Goal: Information Seeking & Learning: Check status

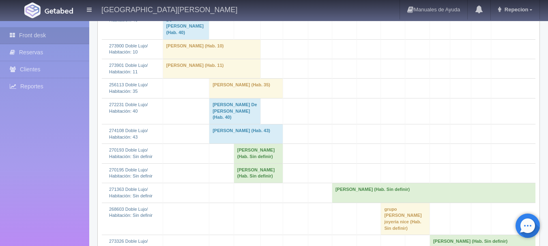
scroll to position [203, 0]
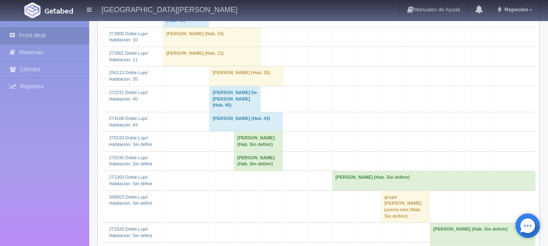
click at [261, 144] on td "josue resendiz (Hab. Sin definir)" at bounding box center [258, 141] width 49 height 19
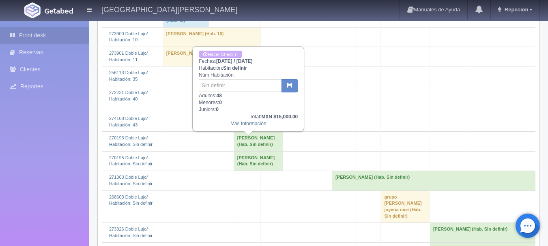
click at [247, 163] on td "JOSUE RESENDIZ (Hab. Sin definir)" at bounding box center [258, 160] width 49 height 19
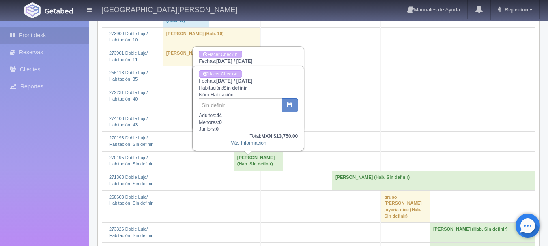
click at [209, 181] on td at bounding box center [221, 180] width 25 height 19
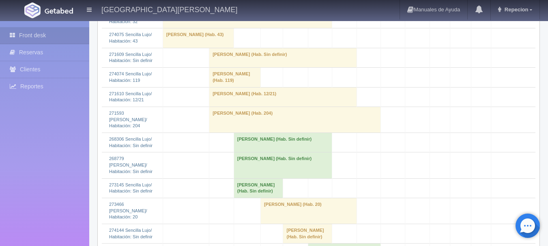
scroll to position [730, 0]
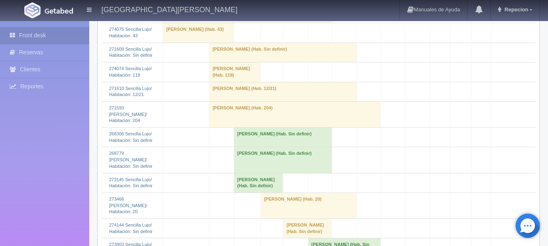
click at [270, 136] on td "Reyna Gabriela Caatañeda Pacheco (Hab. Sin definir)" at bounding box center [283, 137] width 98 height 19
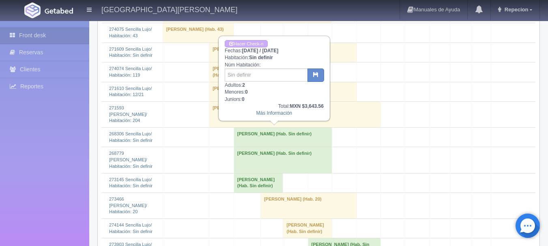
click at [261, 154] on td "Marcin Ajdukiewicz (Hab. Sin definir)" at bounding box center [283, 160] width 98 height 26
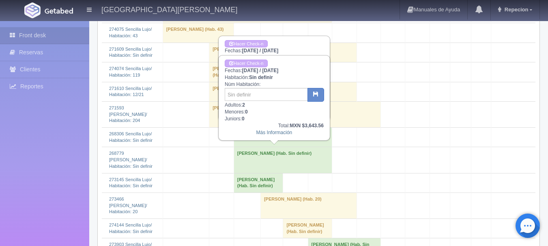
click at [257, 178] on td "josue resendiz (Hab. Sin definir)" at bounding box center [258, 182] width 49 height 19
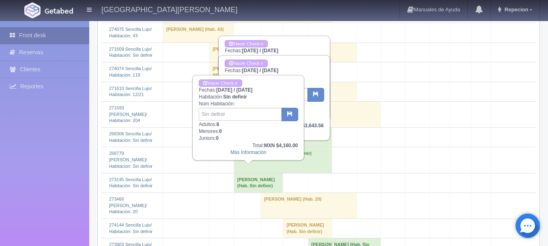
click at [75, 34] on link "Front desk" at bounding box center [44, 35] width 89 height 17
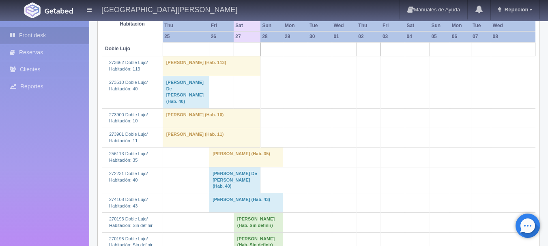
scroll to position [203, 0]
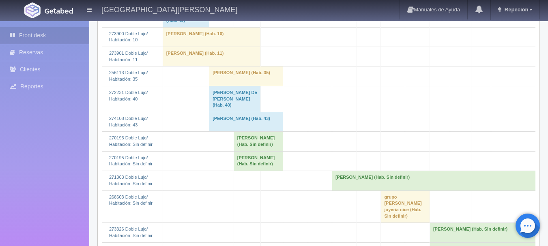
click at [239, 148] on td "[PERSON_NAME] (Hab. Sin definir)" at bounding box center [258, 141] width 49 height 19
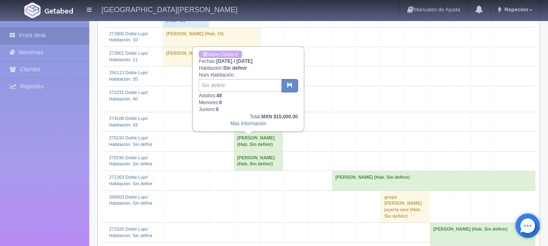
click at [254, 162] on td "[PERSON_NAME] (Hab. Sin definir)" at bounding box center [258, 160] width 49 height 19
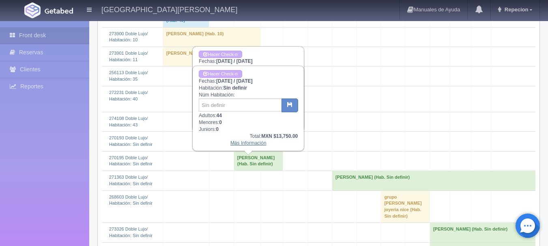
click at [253, 145] on link "Más Información" at bounding box center [248, 143] width 36 height 6
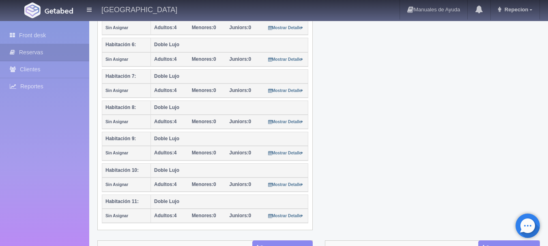
scroll to position [324, 0]
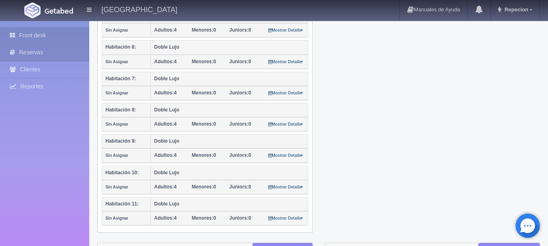
click at [74, 37] on link "Front desk" at bounding box center [44, 35] width 89 height 17
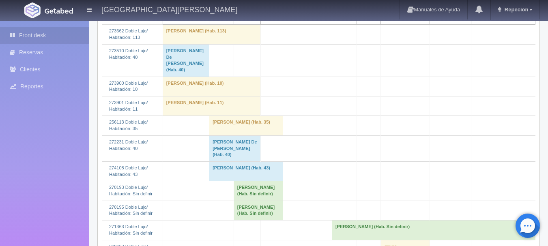
scroll to position [203, 0]
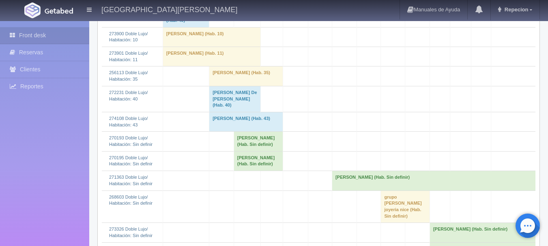
click at [249, 147] on td "[PERSON_NAME] (Hab. Sin definir)" at bounding box center [258, 141] width 49 height 19
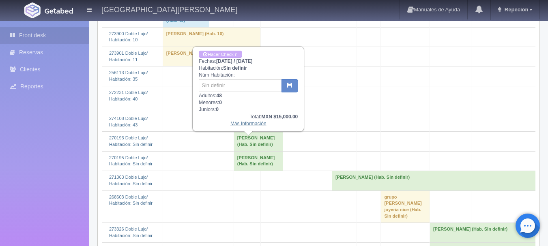
click at [257, 126] on link "Más Información" at bounding box center [248, 124] width 36 height 6
click at [256, 125] on link "Más Información" at bounding box center [248, 124] width 36 height 6
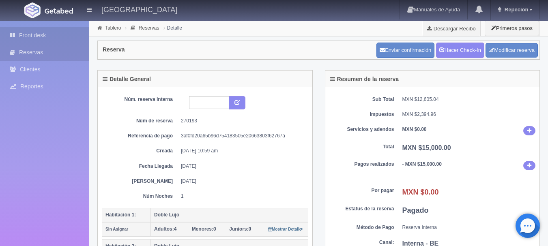
click at [53, 36] on link "Front desk" at bounding box center [44, 35] width 89 height 17
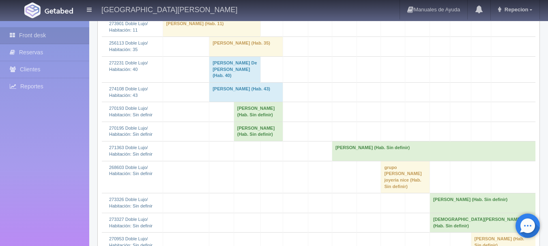
scroll to position [243, 0]
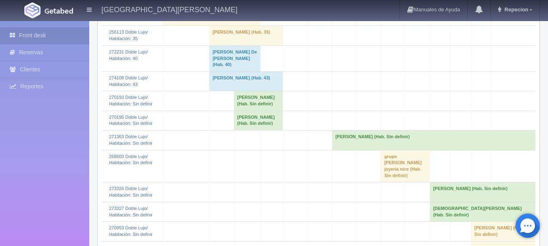
click at [252, 105] on td "[PERSON_NAME] (Hab. Sin definir)" at bounding box center [258, 100] width 49 height 19
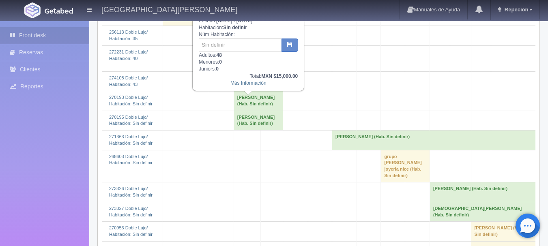
click at [244, 120] on td "JOSUE RESENDIZ (Hab. Sin definir)" at bounding box center [258, 120] width 49 height 19
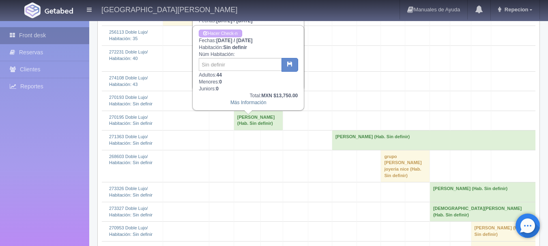
click at [64, 31] on link "Front desk" at bounding box center [44, 35] width 89 height 17
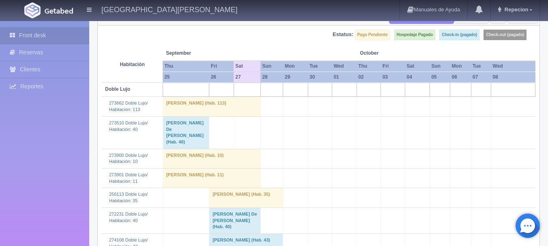
scroll to position [203, 0]
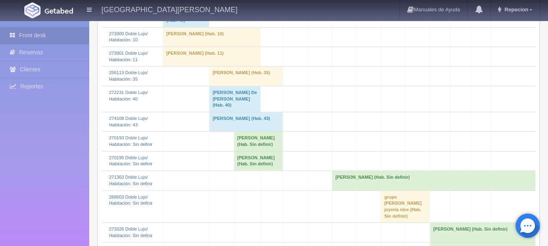
click at [234, 151] on td "josue resendiz (Hab. Sin definir)" at bounding box center [258, 141] width 49 height 19
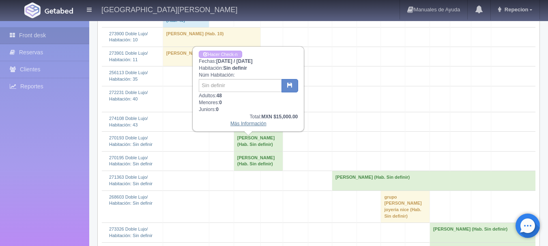
click at [248, 126] on link "Más Información" at bounding box center [248, 124] width 36 height 6
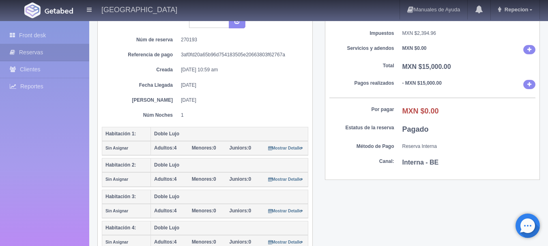
scroll to position [41, 0]
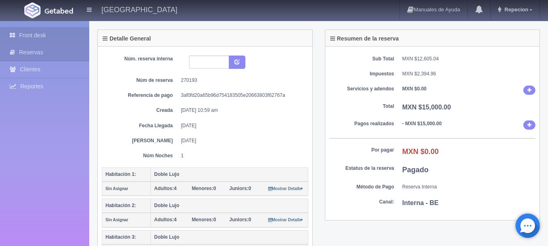
click at [27, 32] on link "Front desk" at bounding box center [44, 35] width 89 height 17
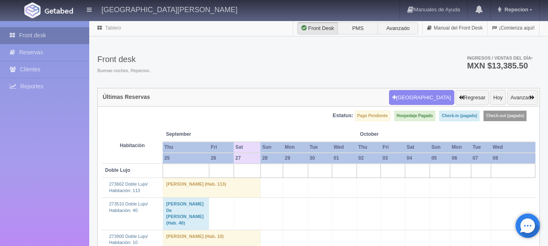
click at [48, 31] on link "Front desk" at bounding box center [44, 35] width 89 height 17
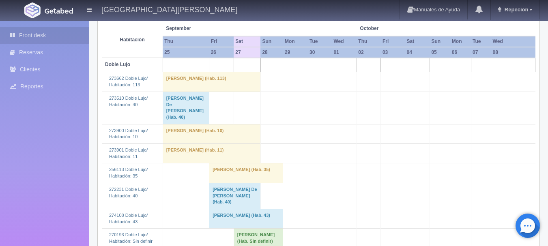
scroll to position [162, 0]
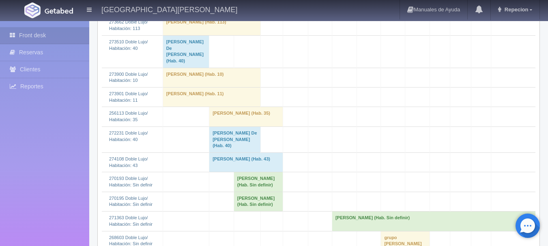
click at [248, 208] on td "[PERSON_NAME] (Hab. Sin definir)" at bounding box center [258, 201] width 49 height 19
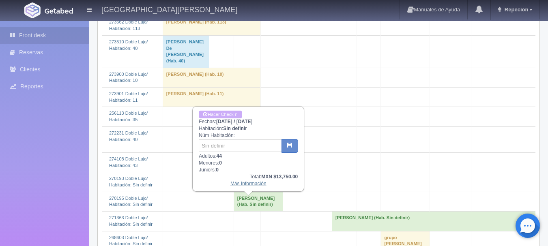
click at [249, 185] on link "Más Información" at bounding box center [248, 184] width 36 height 6
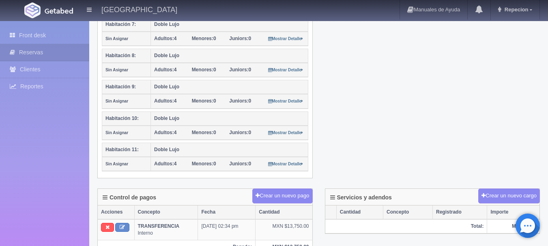
scroll to position [446, 0]
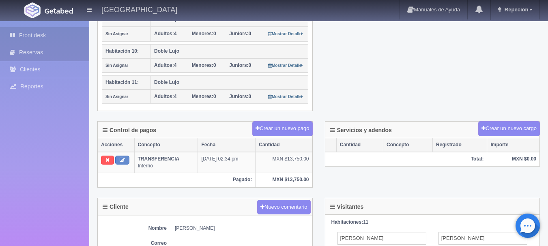
click at [24, 35] on link "Front desk" at bounding box center [44, 35] width 89 height 17
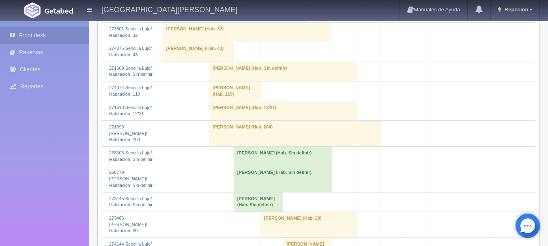
scroll to position [730, 0]
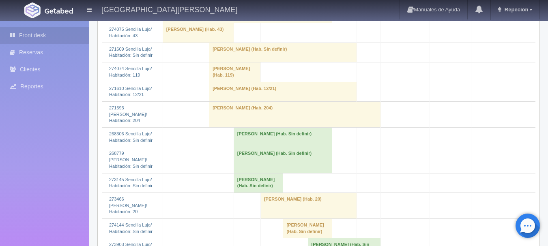
click at [240, 177] on td "[PERSON_NAME] (Hab. Sin definir)" at bounding box center [258, 182] width 49 height 19
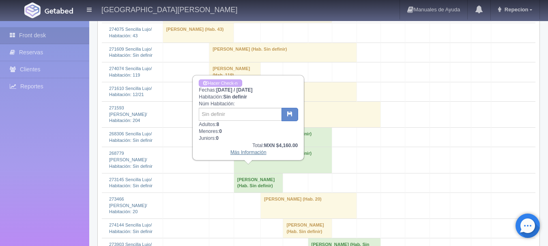
click at [251, 155] on link "Más Información" at bounding box center [248, 153] width 36 height 6
click at [240, 155] on link "Más Información" at bounding box center [248, 153] width 36 height 6
click at [241, 154] on link "Más Información" at bounding box center [248, 153] width 36 height 6
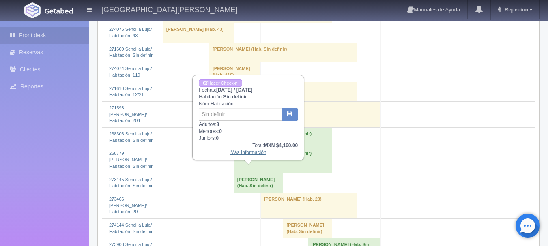
click at [239, 155] on link "Más Información" at bounding box center [248, 153] width 36 height 6
click at [252, 155] on link "Más Información" at bounding box center [248, 153] width 36 height 6
click at [247, 155] on link "Más Información" at bounding box center [248, 153] width 36 height 6
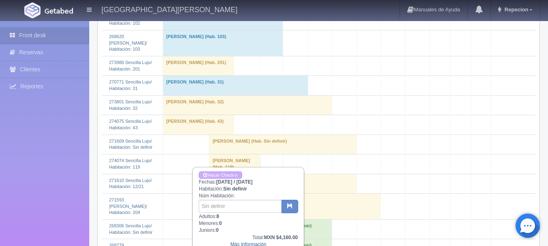
scroll to position [689, 0]
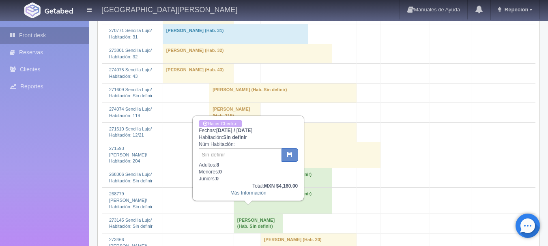
click at [25, 33] on link "Front desk" at bounding box center [44, 35] width 89 height 17
click at [32, 39] on link "Front desk" at bounding box center [44, 35] width 89 height 17
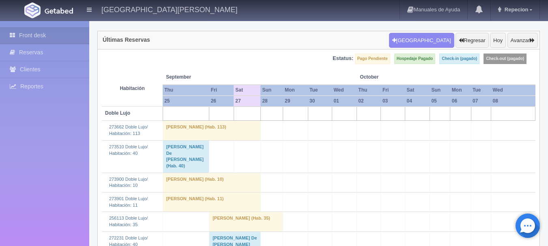
scroll to position [0, 0]
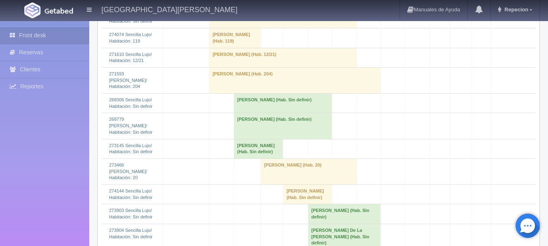
scroll to position [770, 0]
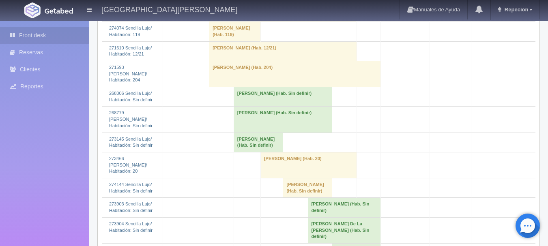
click at [258, 112] on td "[PERSON_NAME] (Hab. Sin definir)" at bounding box center [283, 120] width 98 height 26
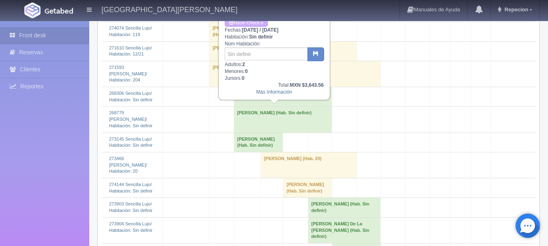
click at [308, 107] on td "Marcin Ajdukiewicz (Hab. Sin definir)" at bounding box center [283, 120] width 98 height 26
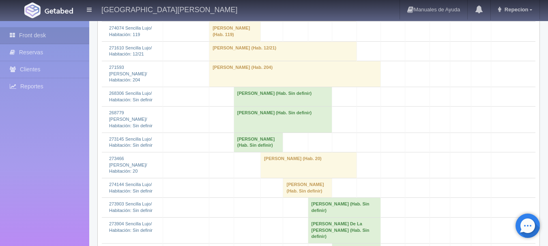
click at [309, 99] on td "Reyna Gabriela Caatañeda Pacheco (Hab. Sin definir)" at bounding box center [283, 96] width 98 height 19
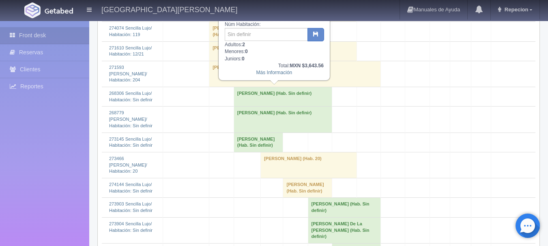
click at [250, 140] on td "josue resendiz (Hab. Sin definir)" at bounding box center [258, 142] width 49 height 19
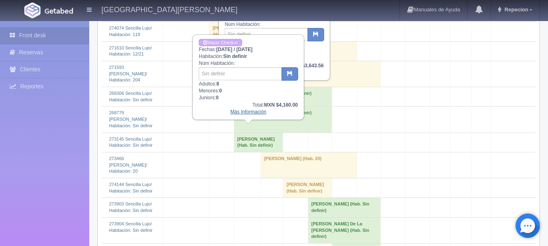
click at [239, 116] on div "Más Información" at bounding box center [248, 112] width 99 height 7
click at [240, 113] on link "Más Información" at bounding box center [248, 112] width 36 height 6
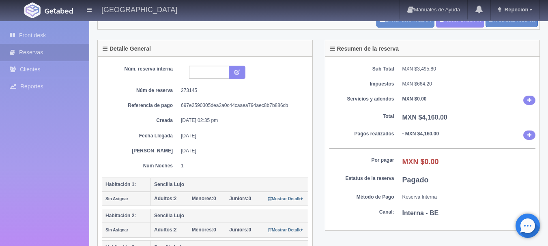
scroll to position [122, 0]
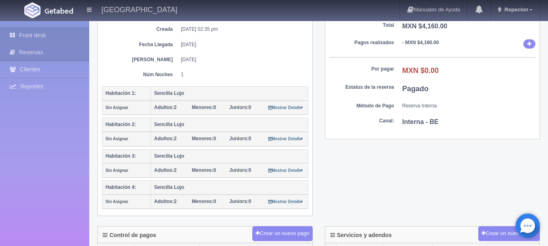
click at [62, 33] on link "Front desk" at bounding box center [44, 35] width 89 height 17
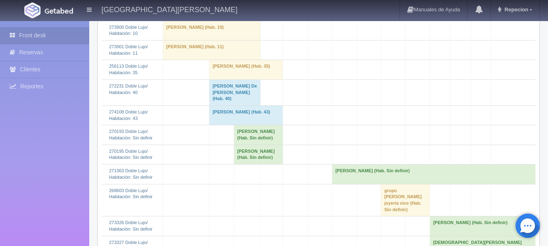
scroll to position [243, 0]
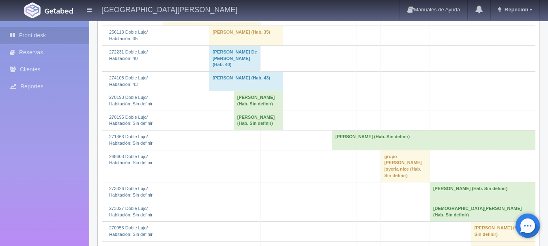
click at [237, 100] on td "[PERSON_NAME] (Hab. Sin definir)" at bounding box center [258, 100] width 49 height 19
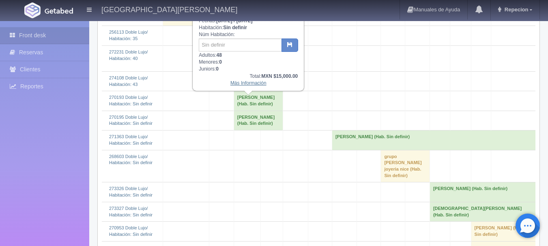
click at [243, 84] on link "Más Información" at bounding box center [248, 83] width 36 height 6
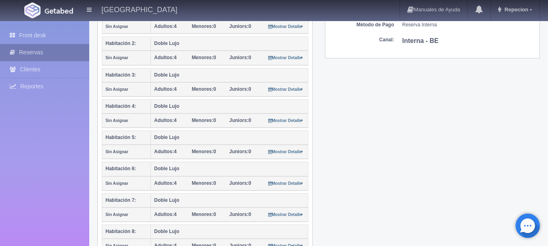
scroll to position [81, 0]
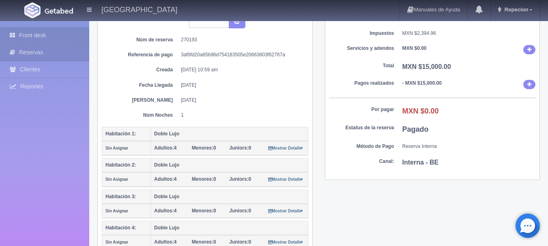
click at [48, 35] on link "Front desk" at bounding box center [44, 35] width 89 height 17
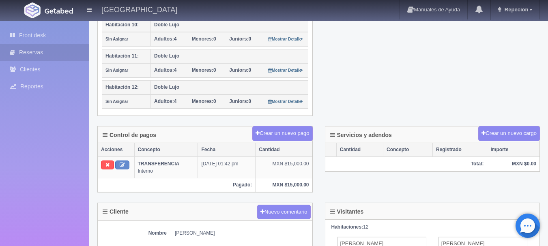
scroll to position [487, 0]
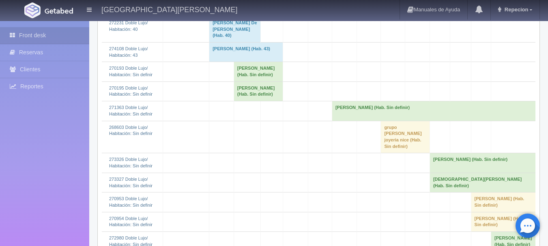
scroll to position [284, 0]
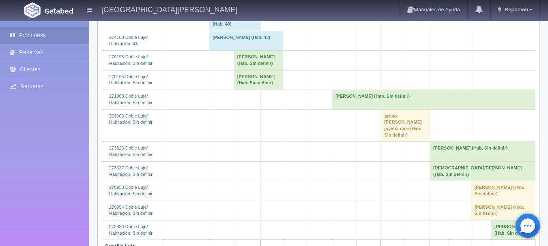
click at [244, 90] on td "JOSUE RESENDIZ (Hab. Sin definir)" at bounding box center [258, 79] width 49 height 19
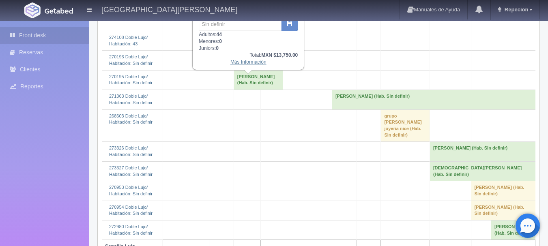
click at [249, 65] on link "Más Información" at bounding box center [248, 62] width 36 height 6
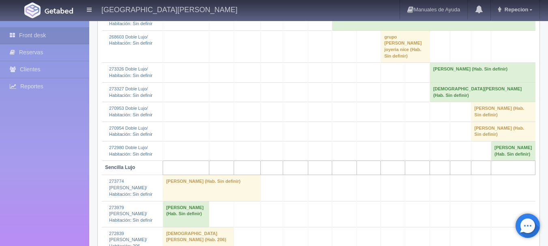
scroll to position [203, 0]
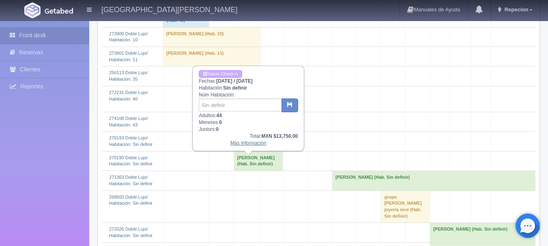
click at [238, 144] on link "Más Información" at bounding box center [248, 143] width 36 height 6
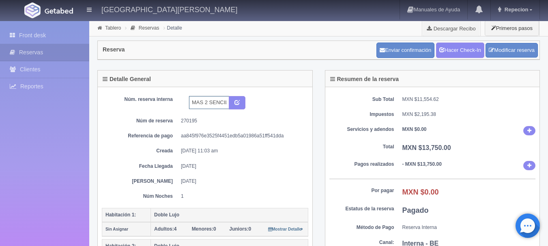
drag, startPoint x: 195, startPoint y: 105, endPoint x: 173, endPoint y: 120, distance: 26.0
click at [173, 120] on div "Núm. reserva interna MAS 2 SENCILLOS CORTESIA Núm de reserva 270195 Referencia …" at bounding box center [205, 148] width 206 height 104
click at [255, 133] on dd "aa845f976e3525f4451edb5a01986a51ff541dda" at bounding box center [241, 136] width 121 height 7
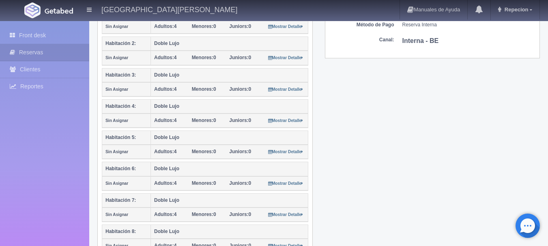
scroll to position [487, 0]
